Goal: Communication & Community: Answer question/provide support

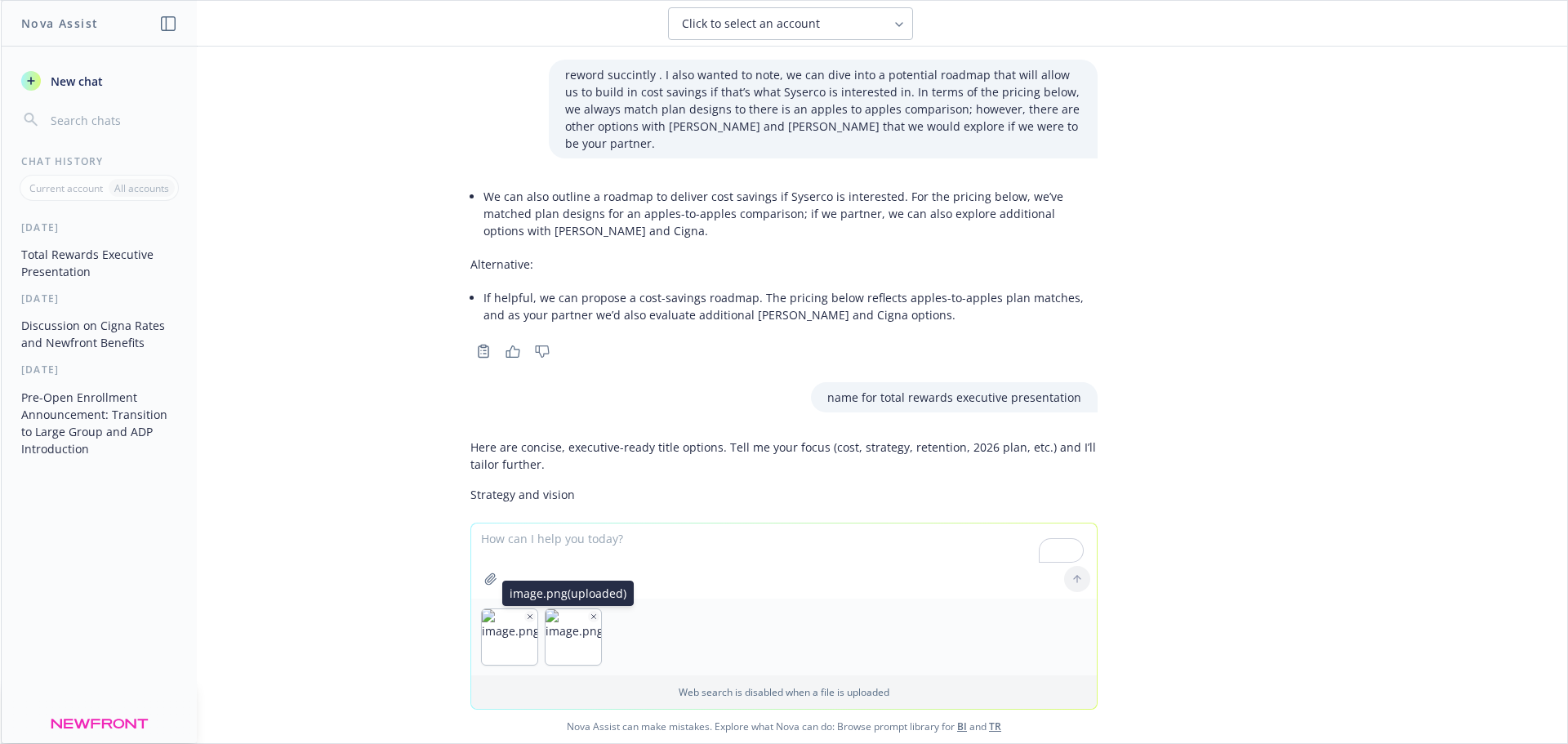
scroll to position [2024, 0]
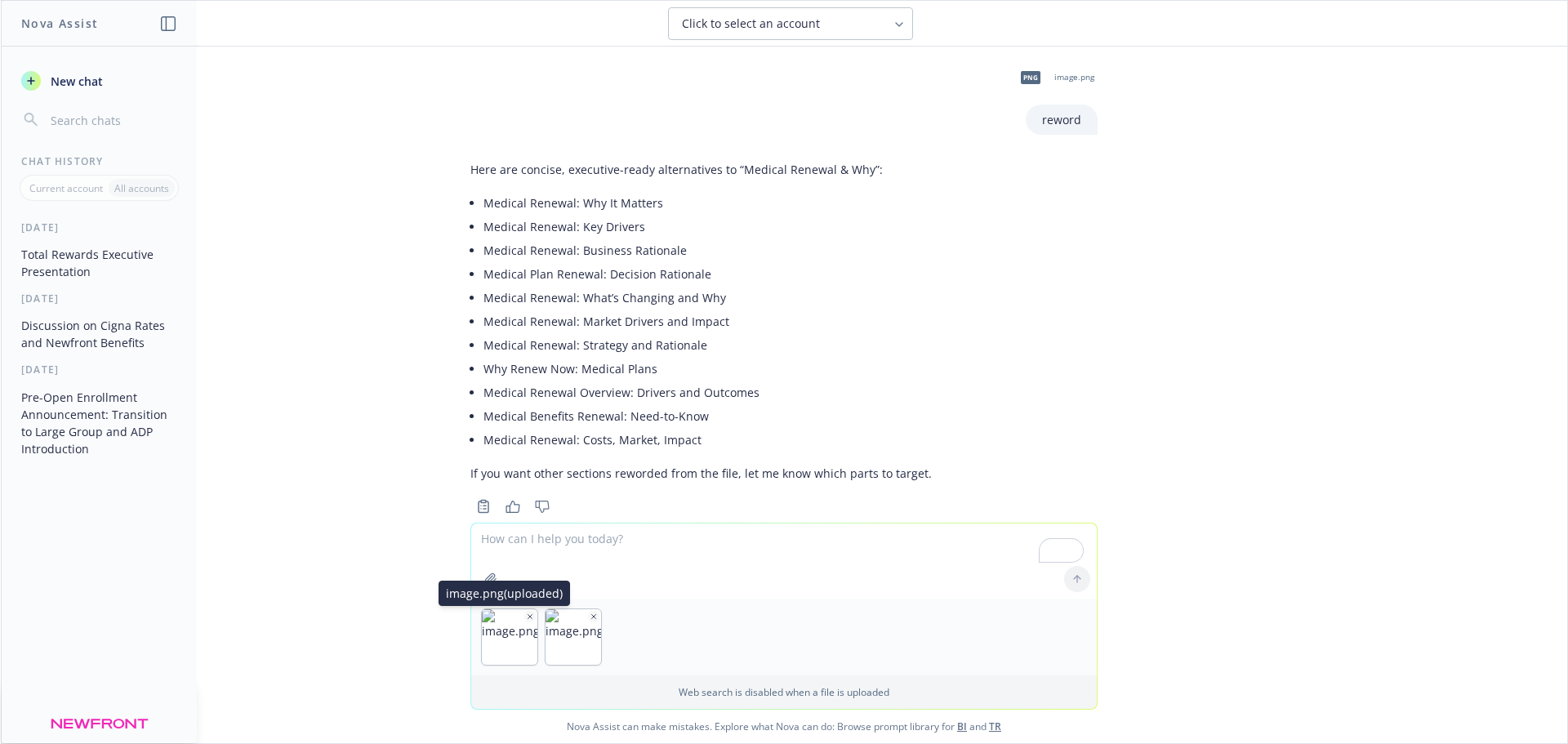
click at [518, 613] on img "button" at bounding box center [509, 637] width 55 height 55
click at [580, 615] on img "button" at bounding box center [573, 637] width 55 height 55
click at [526, 617] on icon "button" at bounding box center [530, 617] width 8 height 8
click at [529, 615] on icon "button" at bounding box center [530, 616] width 4 height 4
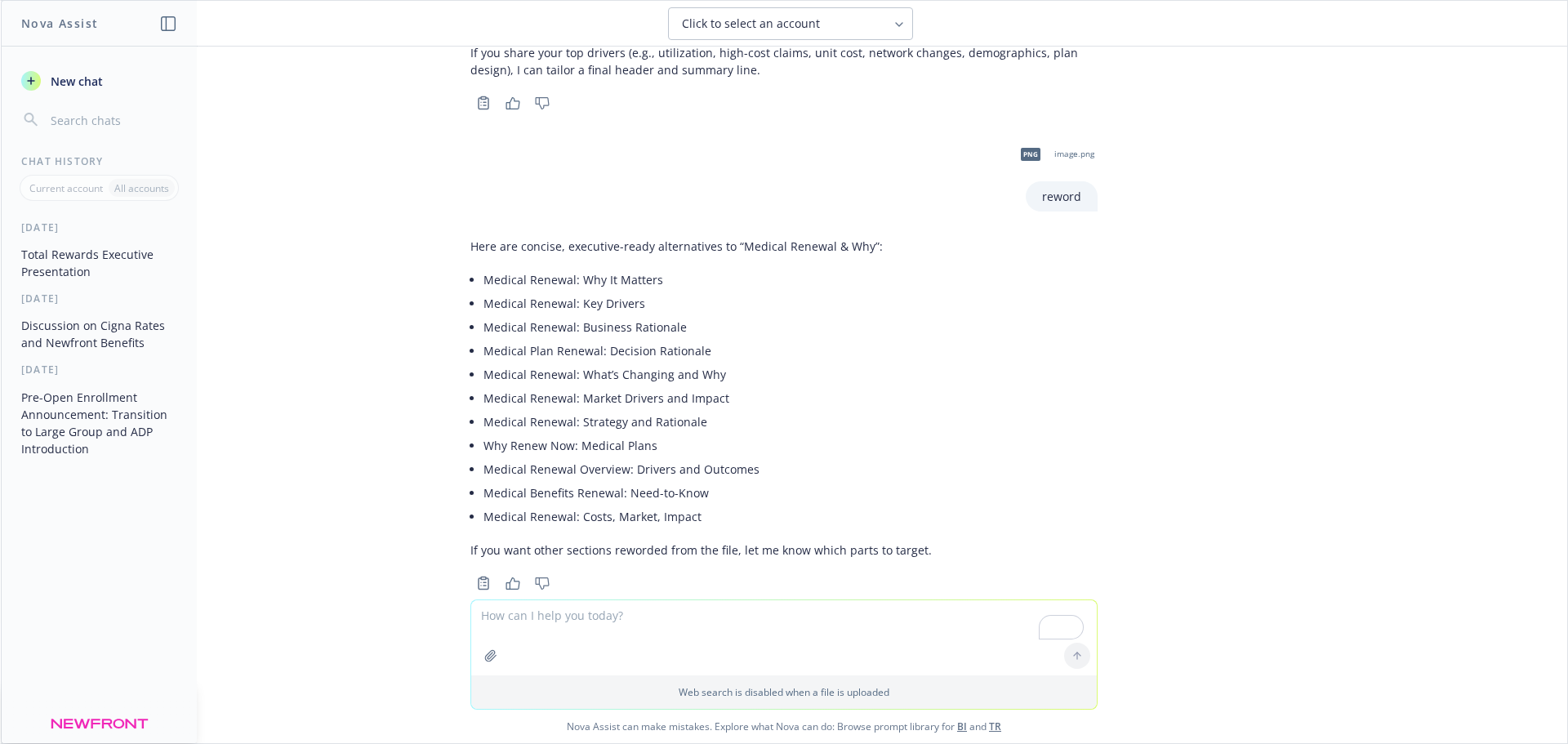
click at [513, 620] on textarea "To enrich screen reader interactions, please activate Accessibility in Grammarl…" at bounding box center [784, 637] width 625 height 75
paste textarea "employee pays specific % of the tier they enroll - reword"
type textarea "employee pays specific % of the tier they enroll - reword"
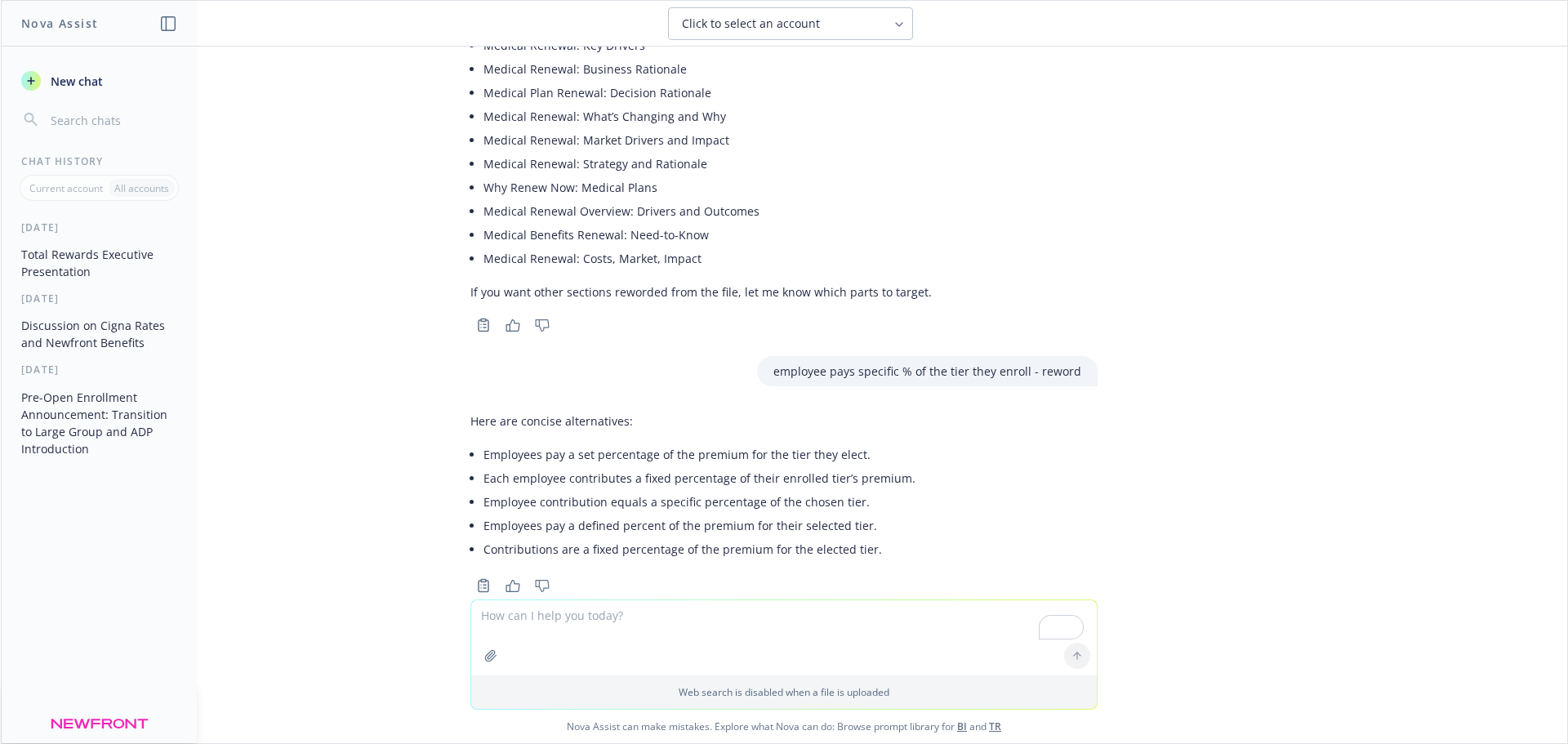
scroll to position [2208, 0]
drag, startPoint x: 474, startPoint y: 472, endPoint x: 856, endPoint y: 474, distance: 382.0
click at [856, 488] on li "Employee contribution equals a specific percentage of the chosen tier." at bounding box center [699, 499] width 432 height 24
copy li "Employee contribution equals a specific percentage of the chosen tier."
click at [602, 616] on textarea "To enrich screen reader interactions, please activate Accessibility in Grammarl…" at bounding box center [784, 637] width 625 height 75
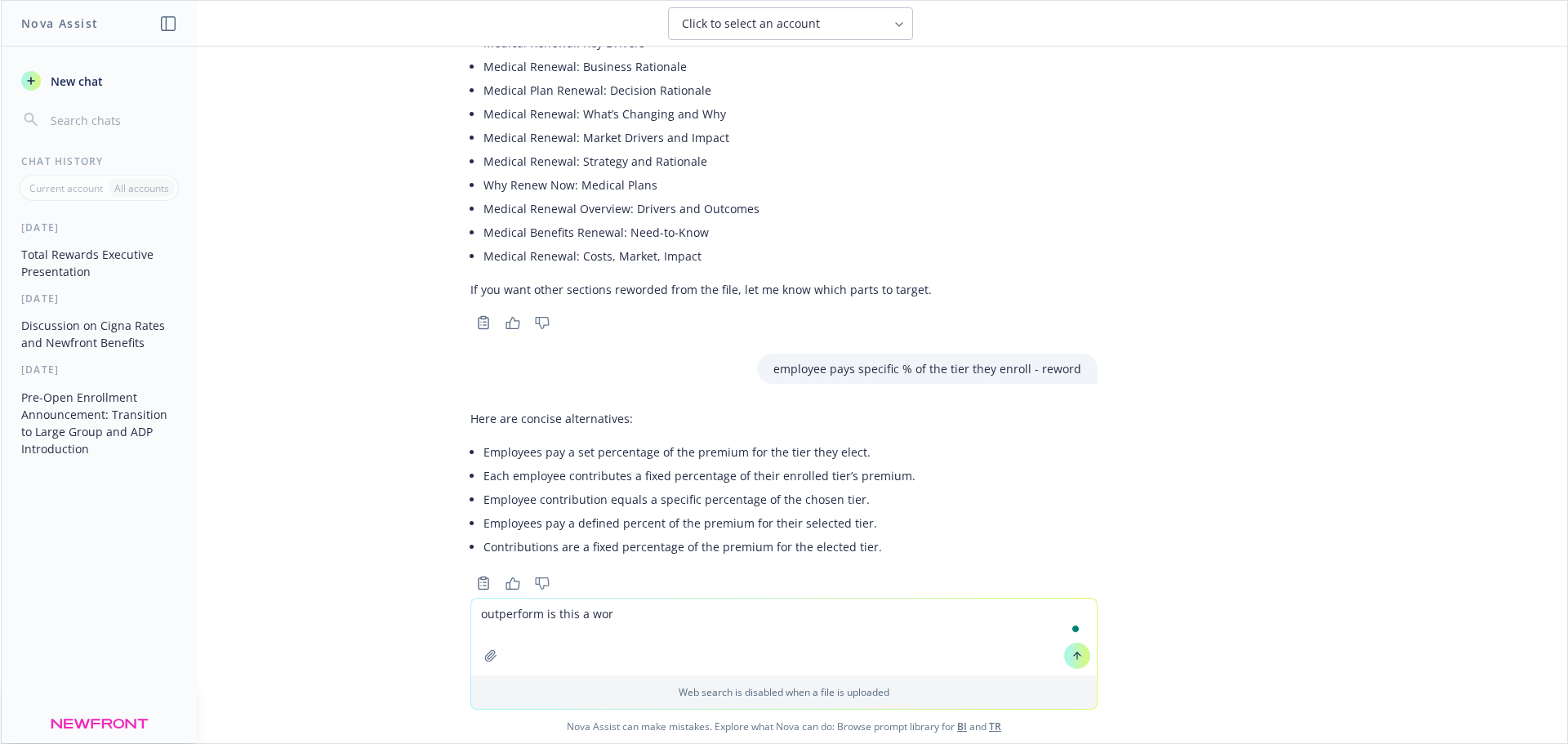
type textarea "outperform is this a word"
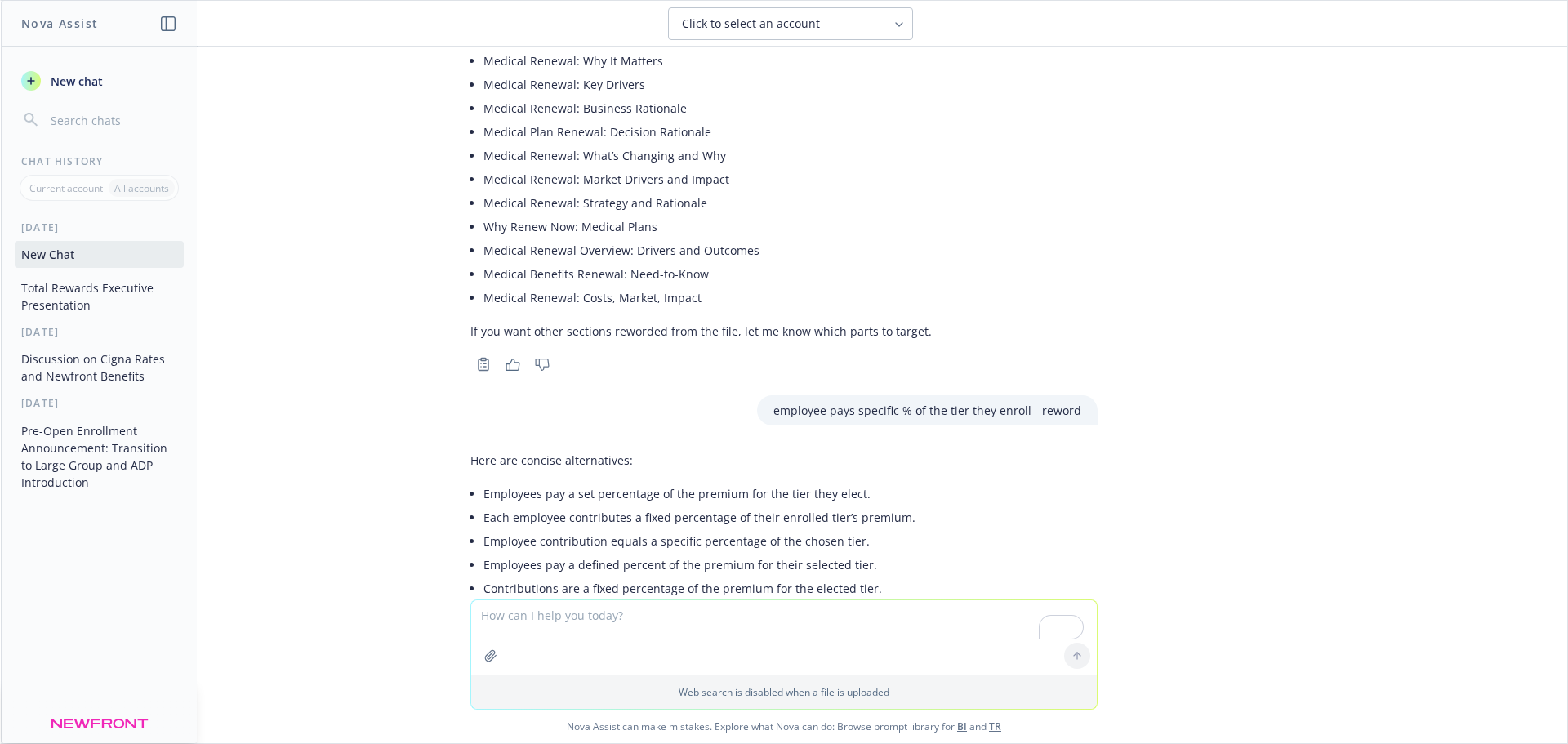
scroll to position [2420, 0]
